Goal: Check status: Check status

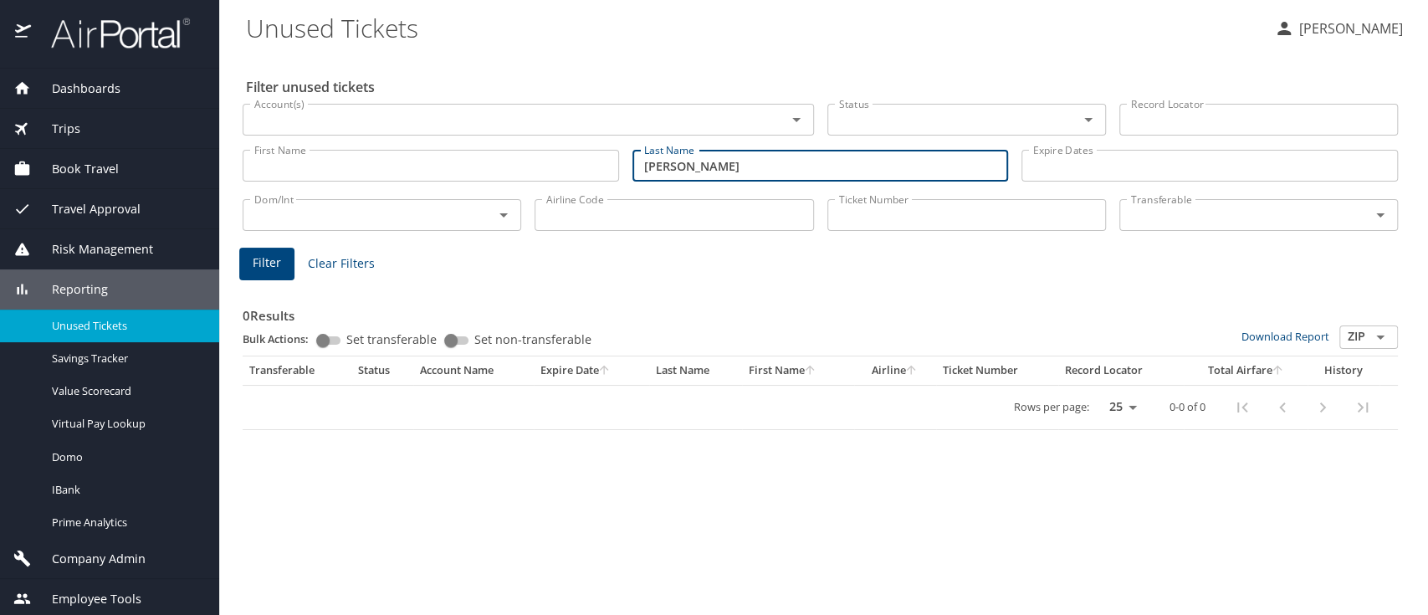
drag, startPoint x: 744, startPoint y: 166, endPoint x: 513, endPoint y: 166, distance: 230.8
click at [513, 166] on div "First Name First Name Last Name Tirumalasetty Last Name Expire Dates Expire Dat…" at bounding box center [820, 165] width 1168 height 59
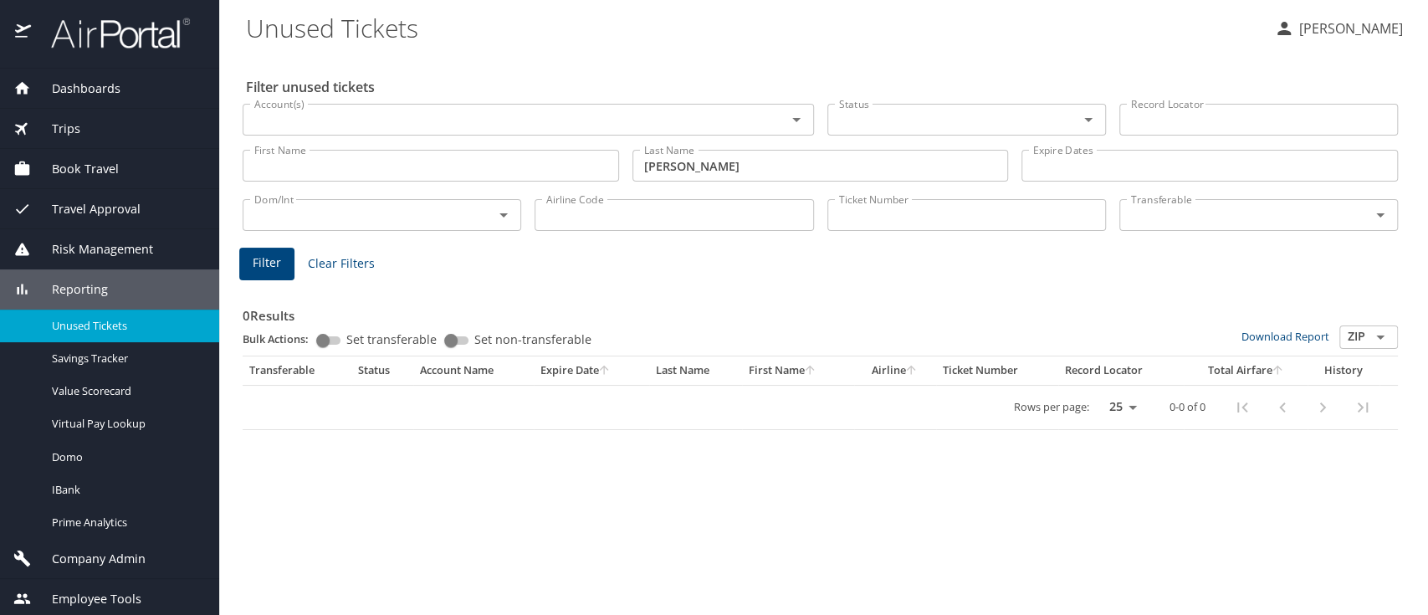
click at [98, 89] on span "Dashboards" at bounding box center [75, 88] width 89 height 18
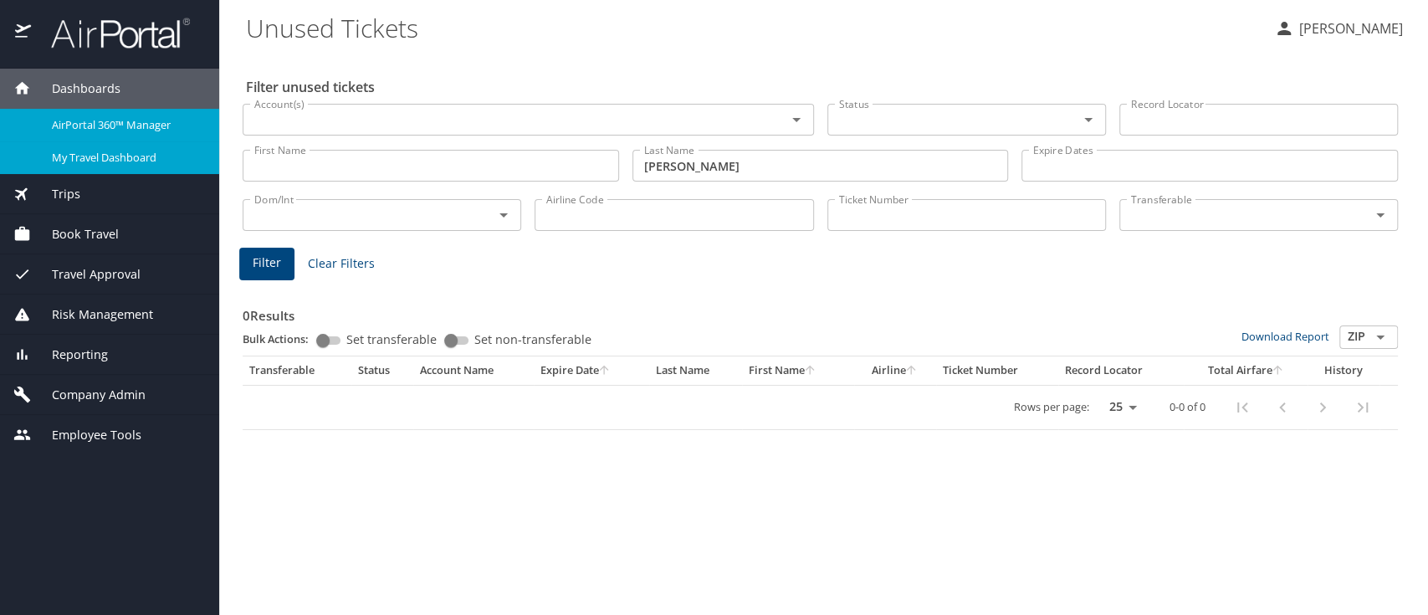
click at [91, 161] on span "My Travel Dashboard" at bounding box center [125, 158] width 147 height 16
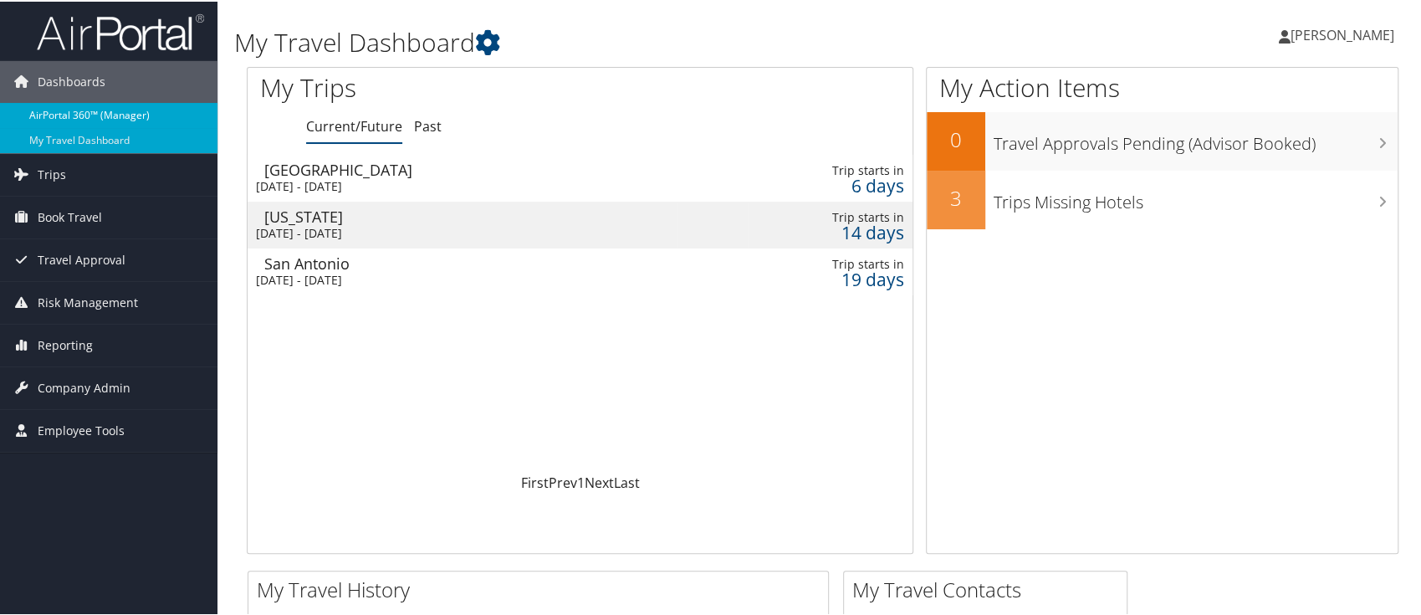
click at [103, 110] on link "AirPortal 360™ (Manager)" at bounding box center [108, 113] width 217 height 25
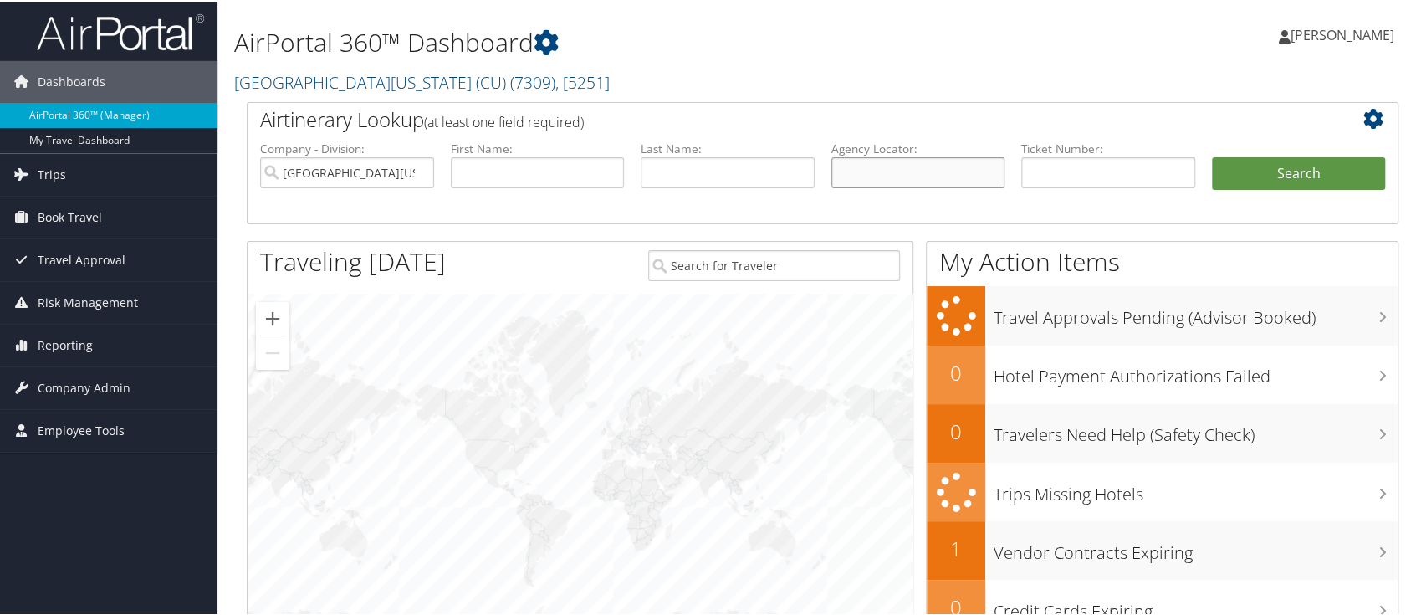
click at [850, 169] on input "text" at bounding box center [918, 171] width 174 height 31
click at [838, 176] on input "text" at bounding box center [918, 171] width 174 height 31
type input "S"
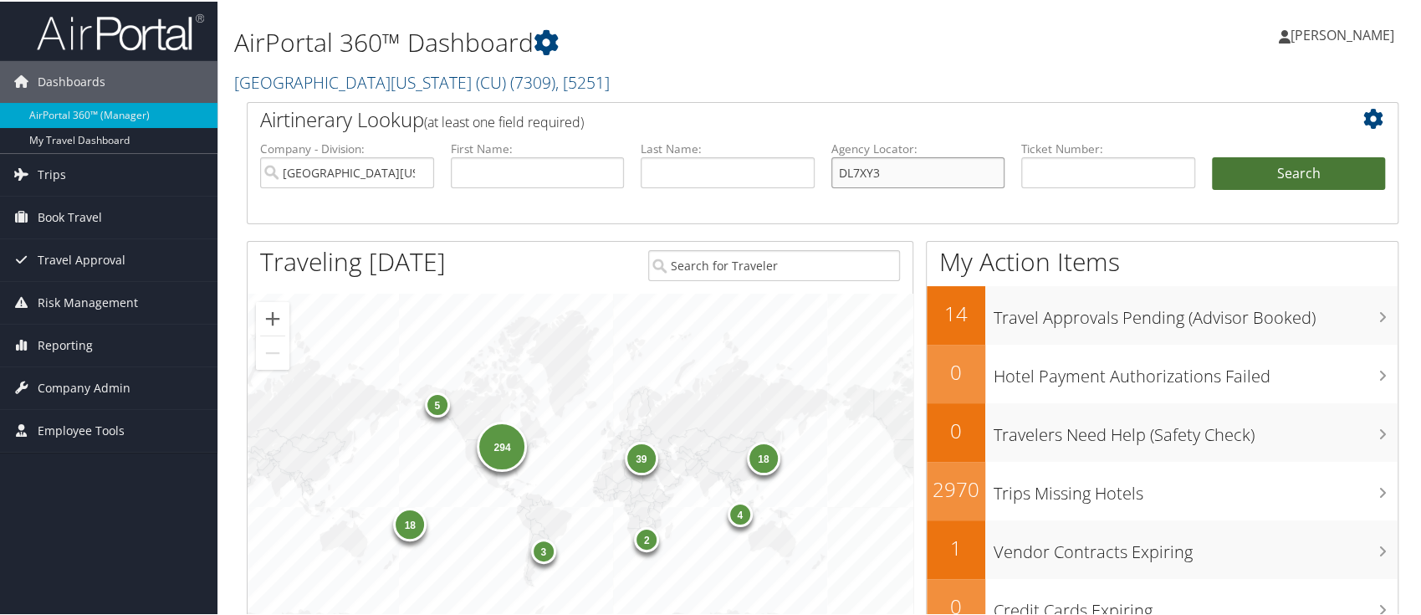
type input "DL7XY3"
click at [1269, 161] on button "Search" at bounding box center [1299, 172] width 174 height 33
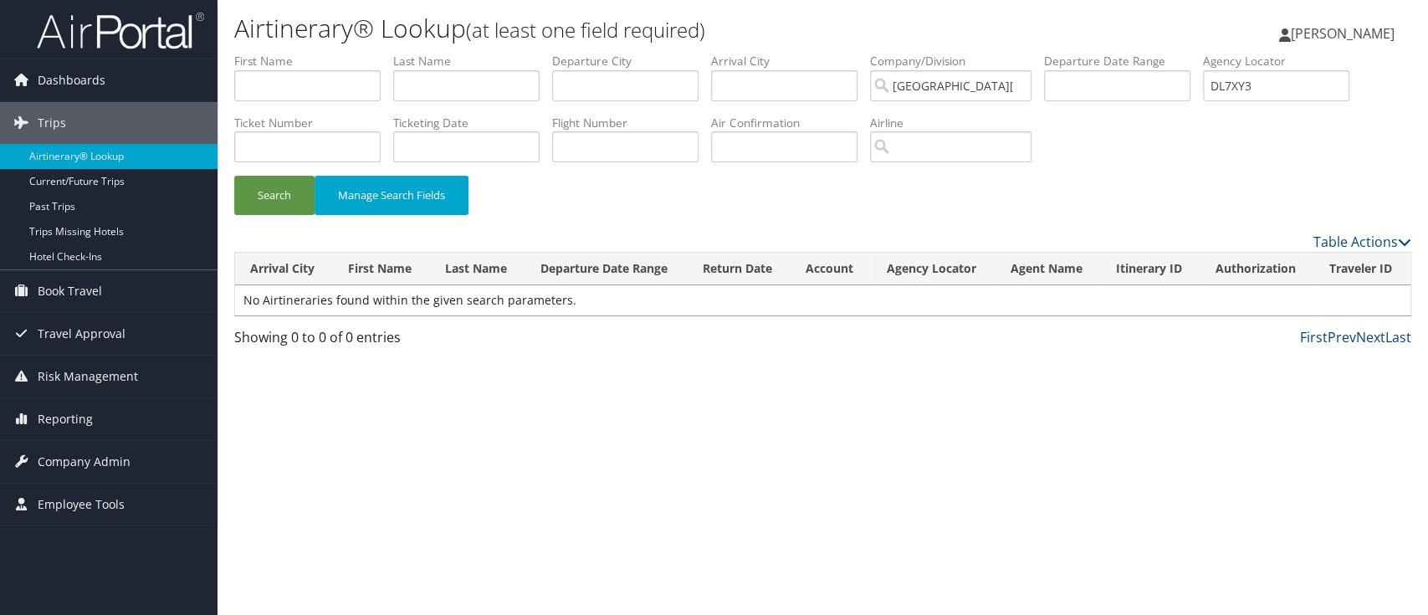
click at [1343, 176] on div "Search Manage Search Fields" at bounding box center [823, 204] width 1202 height 56
click at [274, 189] on button "Search" at bounding box center [274, 195] width 80 height 39
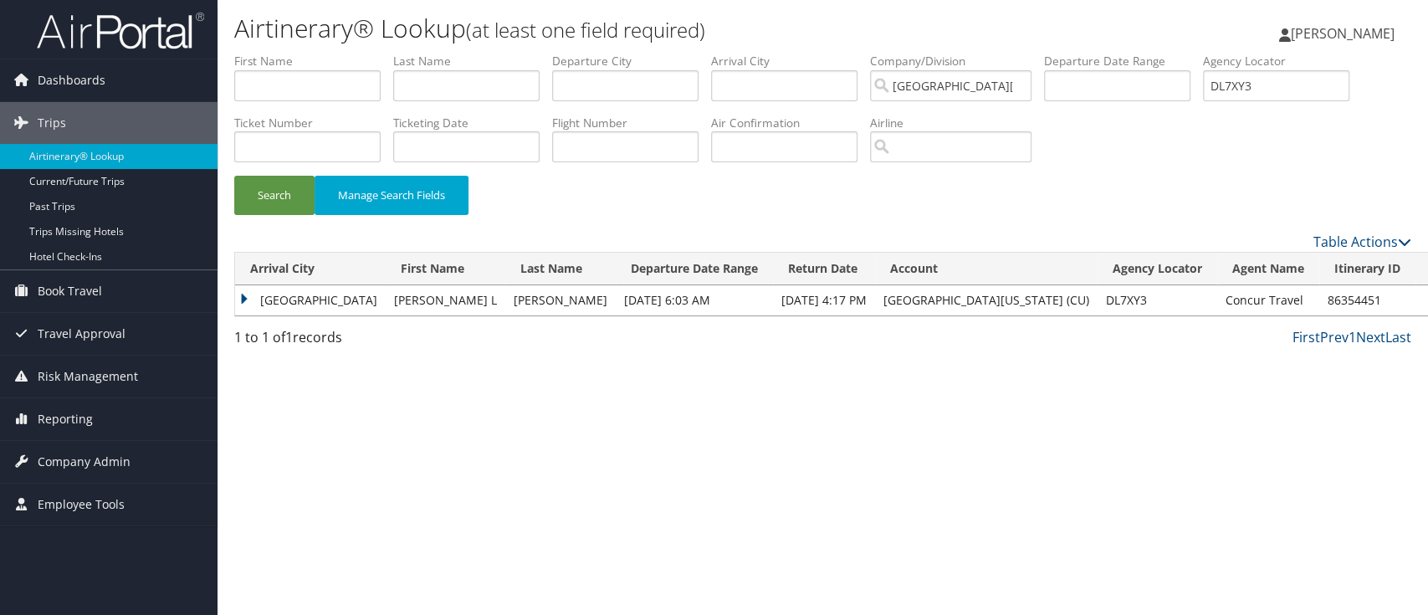
click at [246, 303] on td "[GEOGRAPHIC_DATA]" at bounding box center [310, 300] width 151 height 30
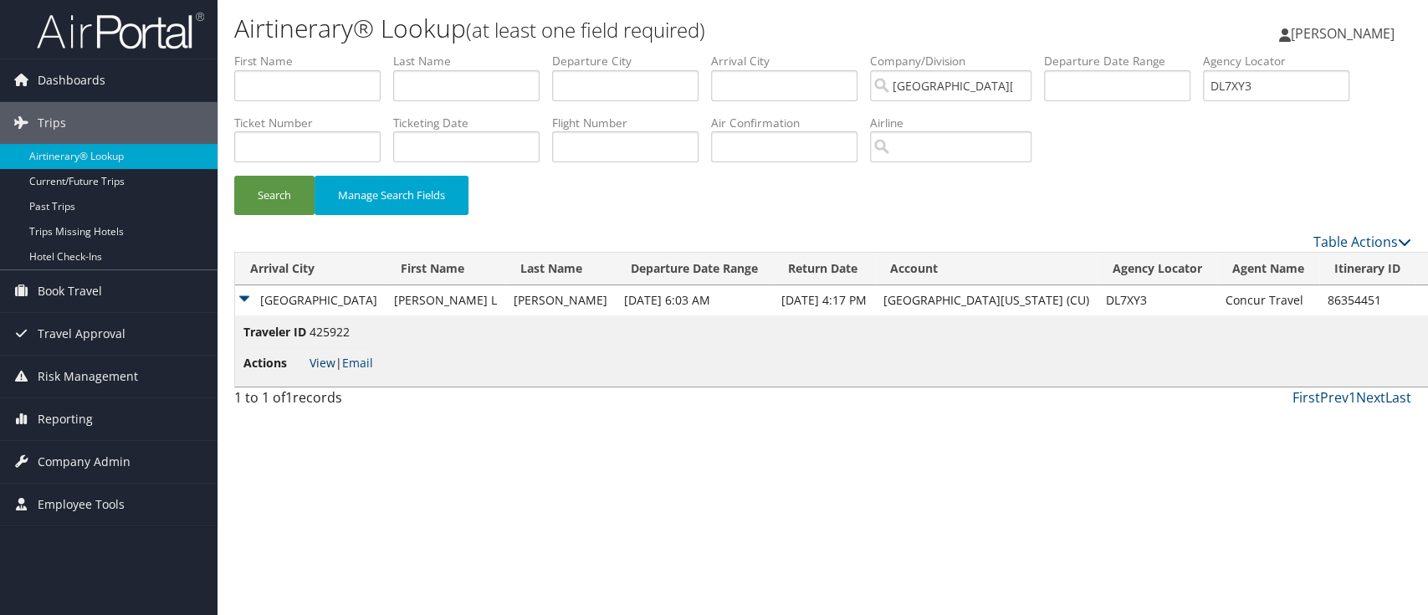
click at [319, 368] on link "View" at bounding box center [322, 363] width 26 height 16
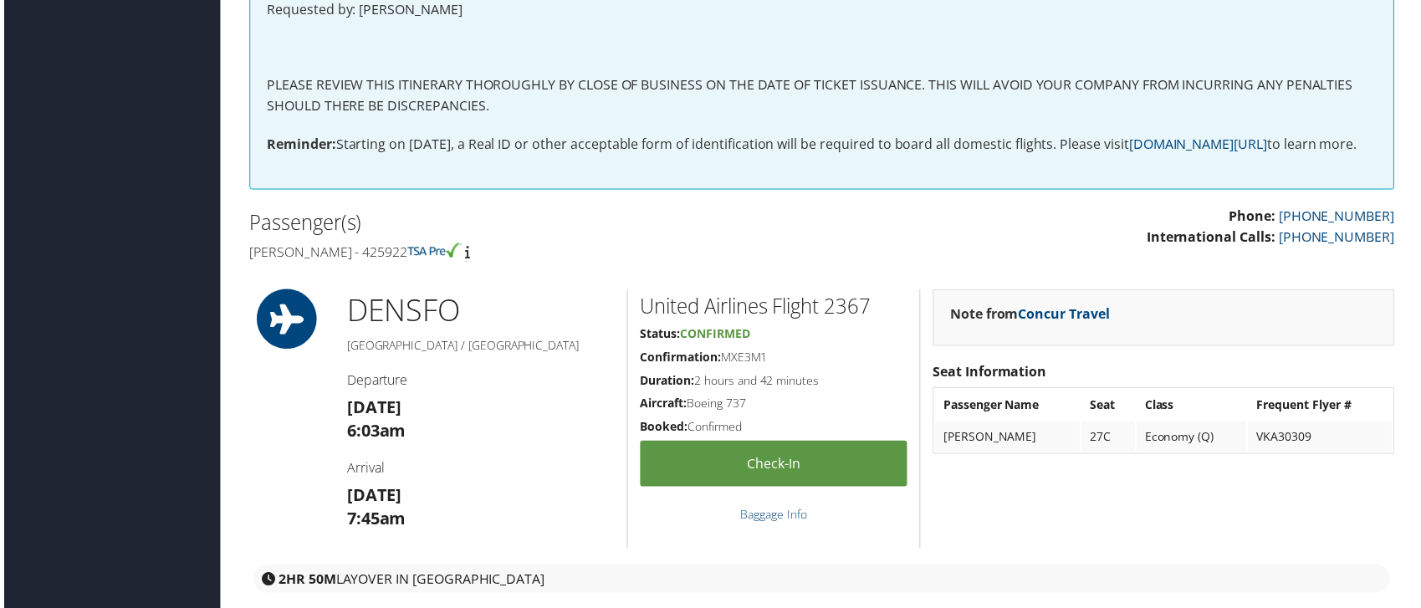
scroll to position [434, 0]
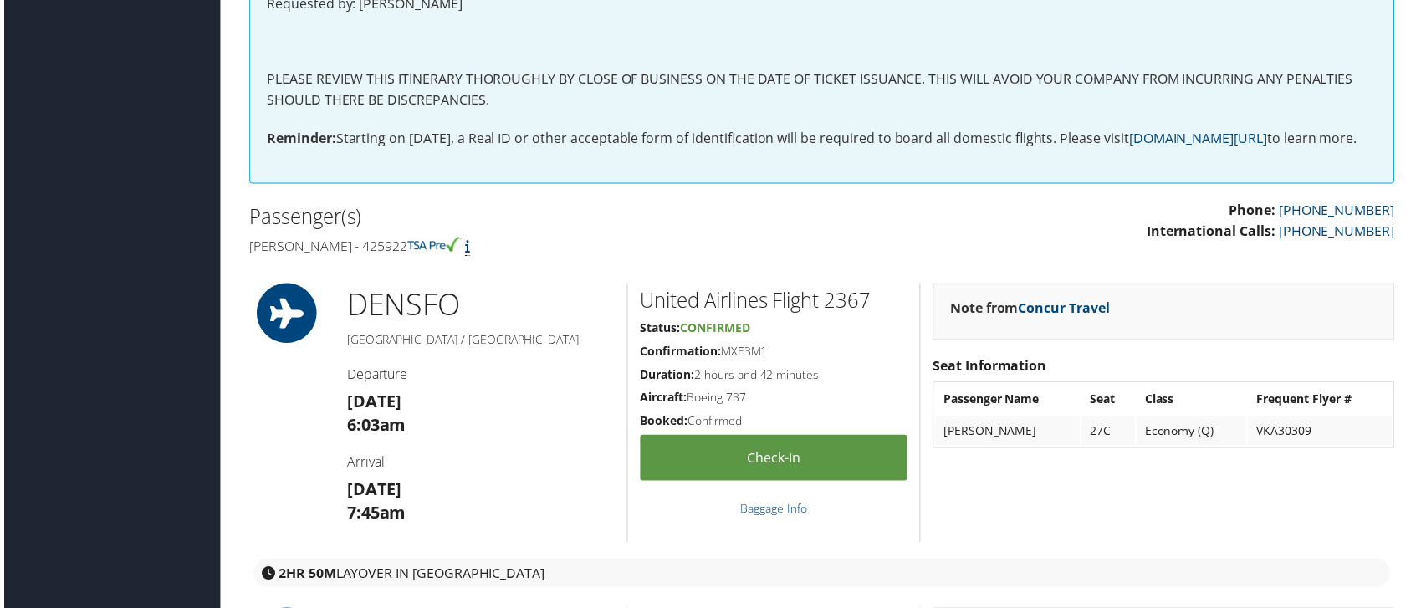
click at [463, 254] on icon at bounding box center [465, 247] width 5 height 13
